Goal: Transaction & Acquisition: Purchase product/service

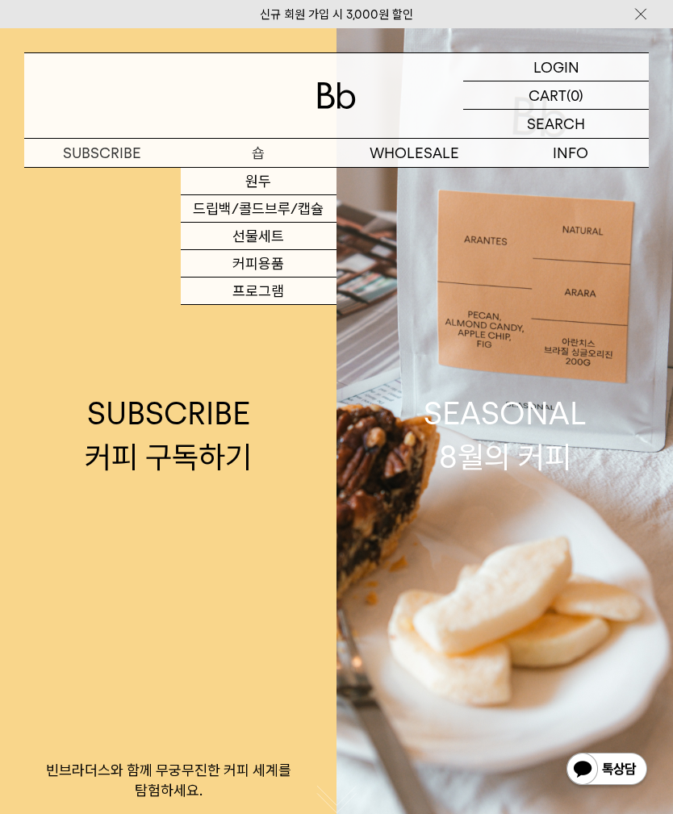
click at [301, 181] on link "원두" at bounding box center [259, 181] width 157 height 27
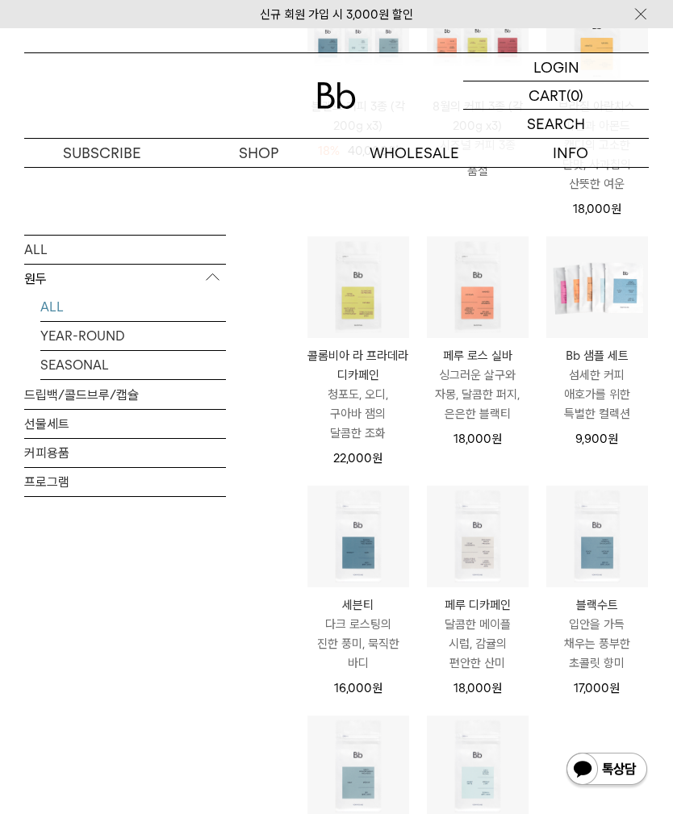
scroll to position [552, 0]
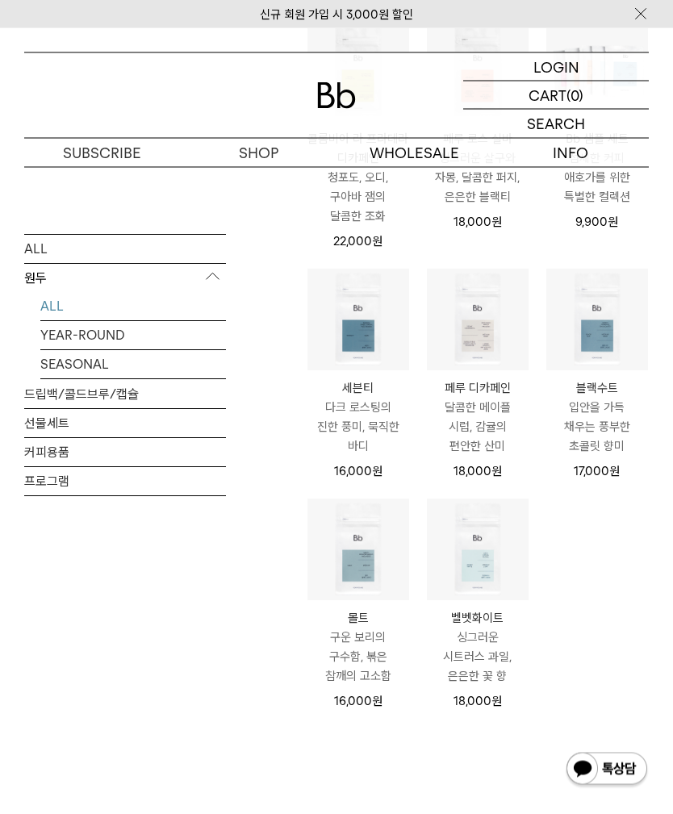
click at [381, 447] on p "다크 로스팅의 진한 풍미, 묵직한 바디" at bounding box center [359, 428] width 102 height 58
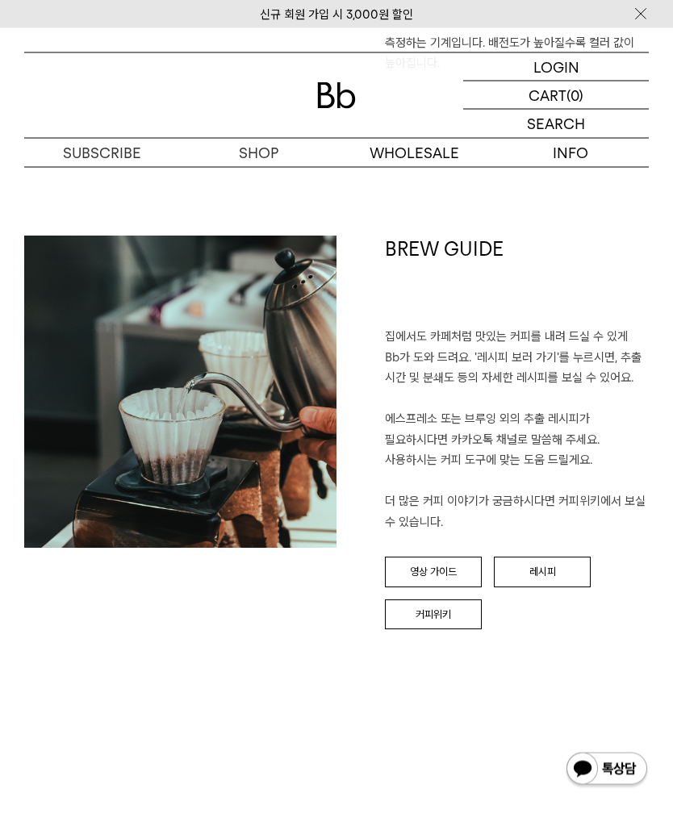
scroll to position [1537, 0]
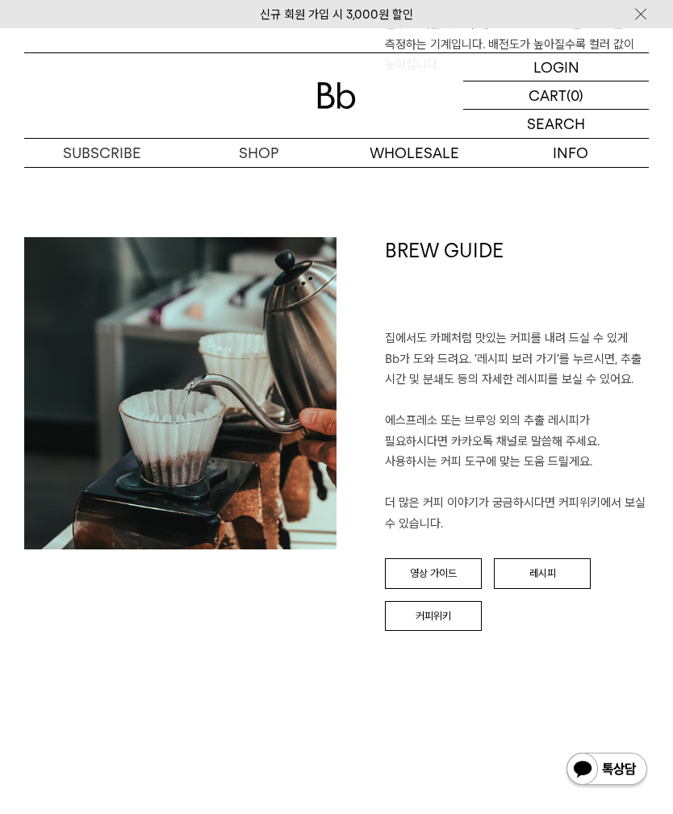
click at [549, 559] on link "레시피" at bounding box center [542, 574] width 97 height 31
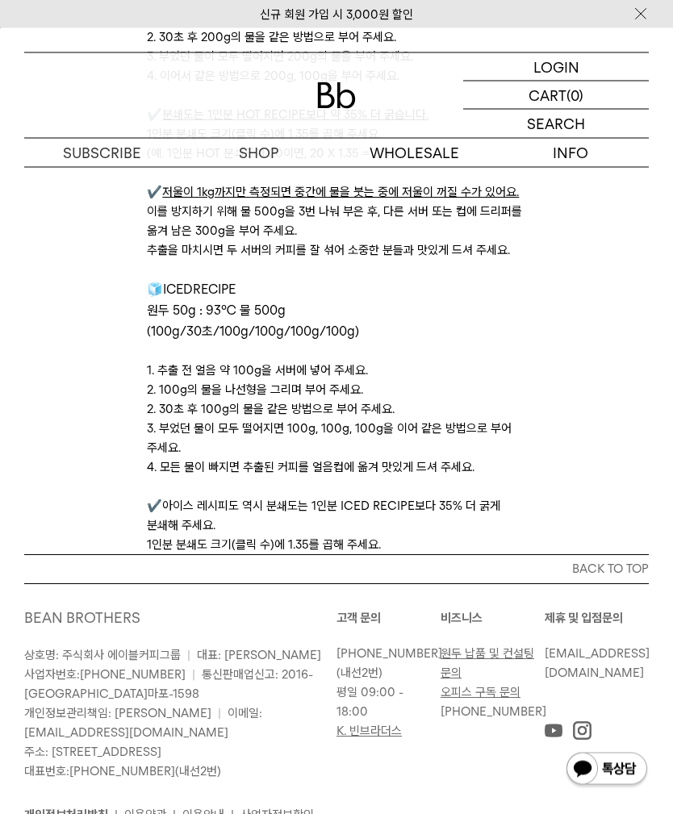
scroll to position [4197, 0]
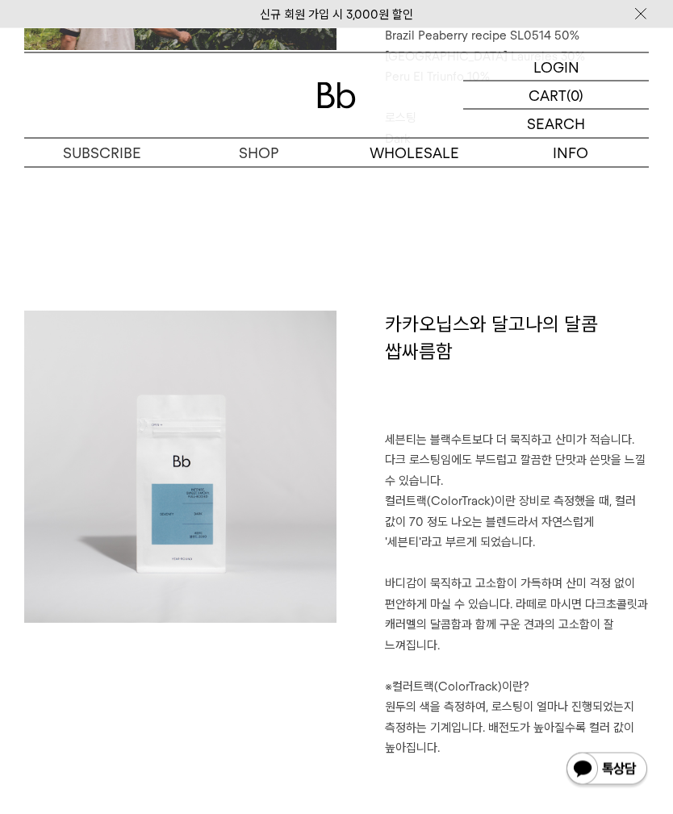
scroll to position [849, 0]
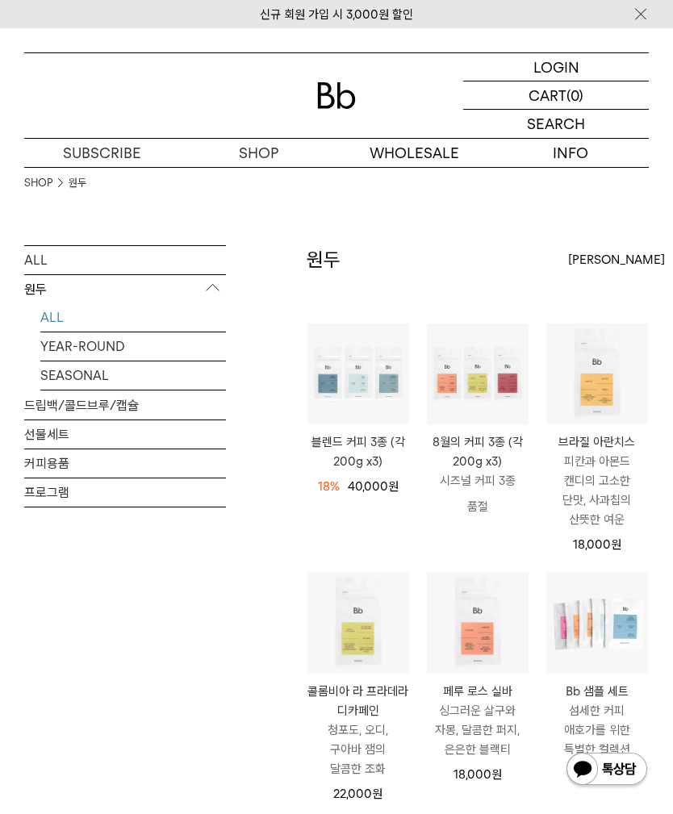
click at [381, 441] on p "블렌드 커피 3종 (각 200g x3)" at bounding box center [359, 452] width 102 height 39
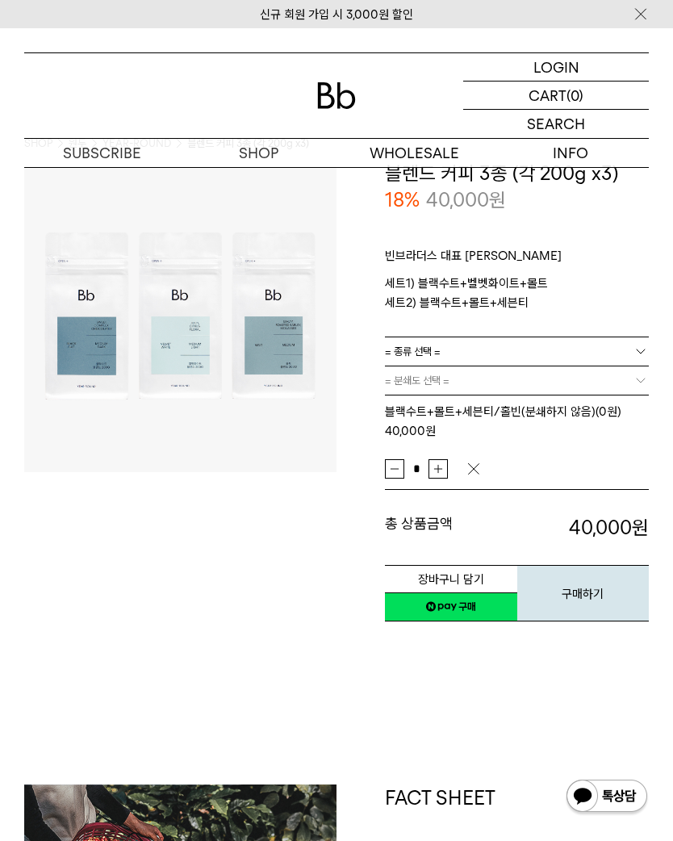
scroll to position [39, 0]
